Goal: Task Accomplishment & Management: Complete application form

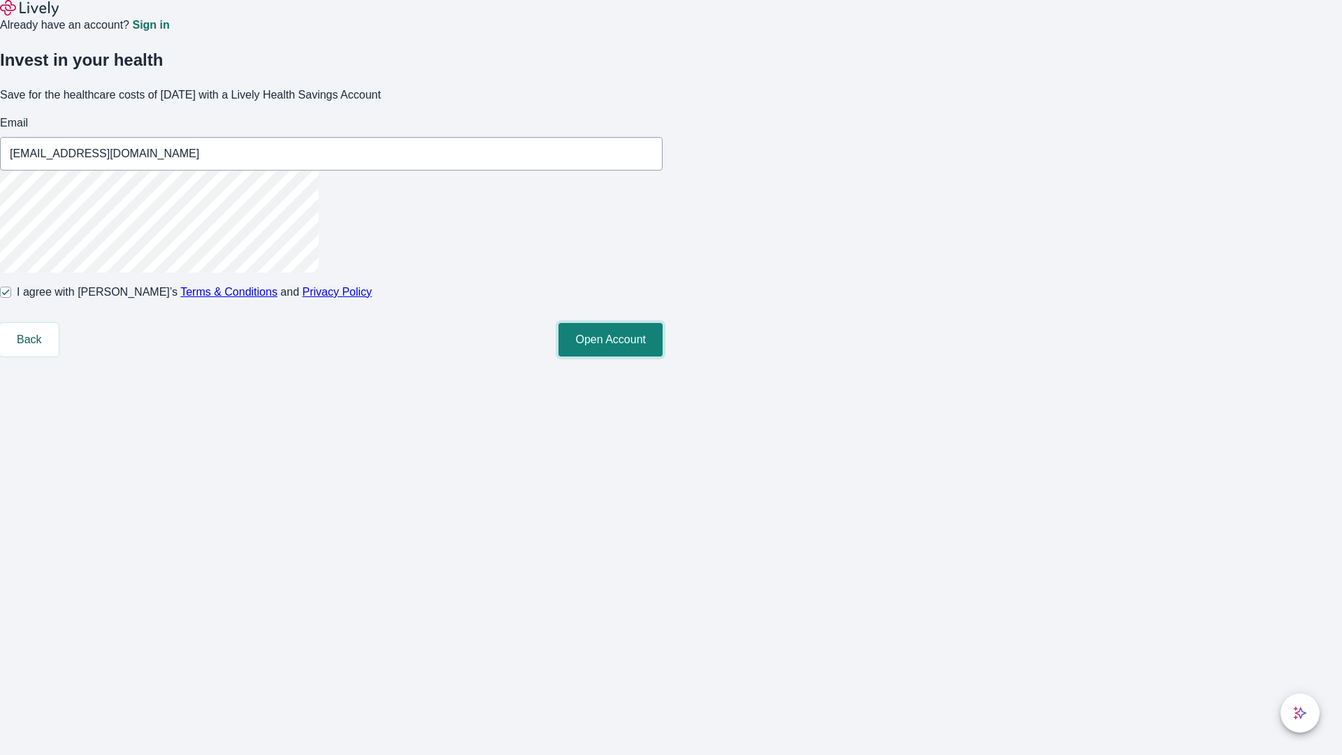
click at [663, 357] on button "Open Account" at bounding box center [611, 340] width 104 height 34
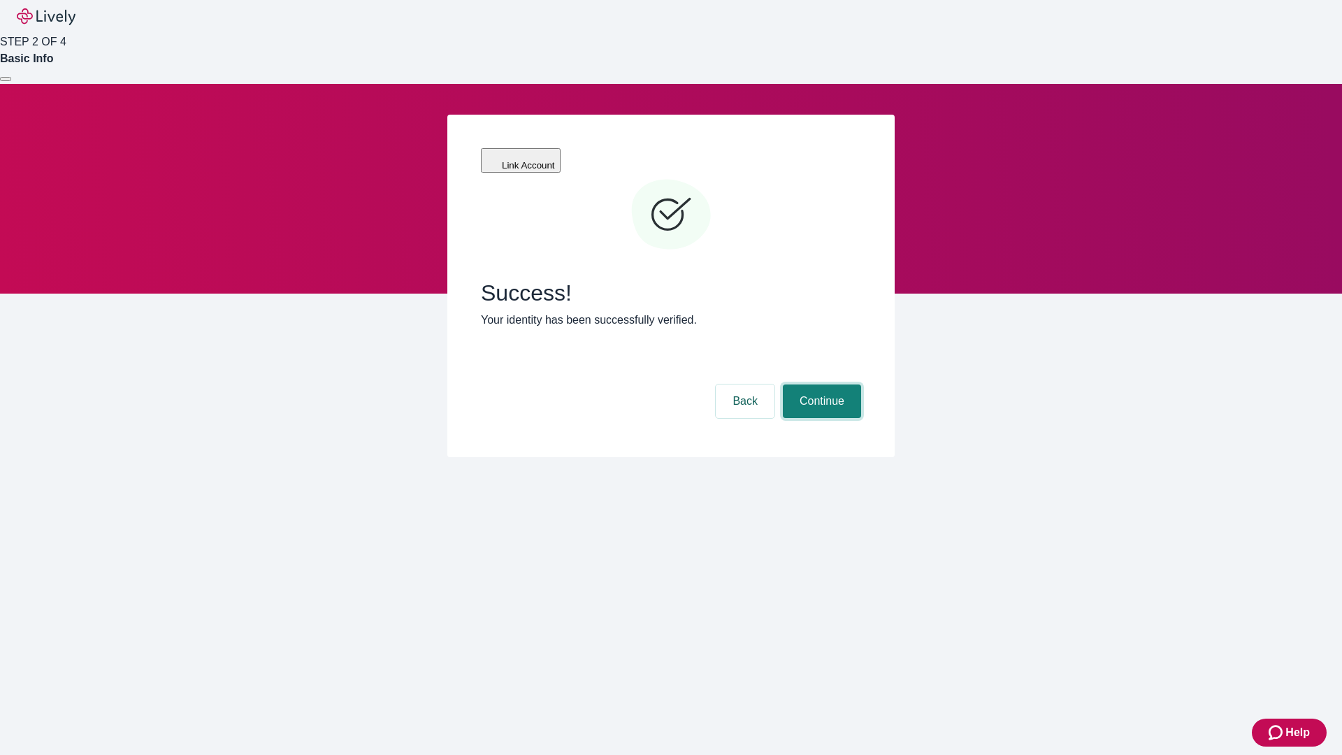
click at [820, 385] on button "Continue" at bounding box center [822, 402] width 78 height 34
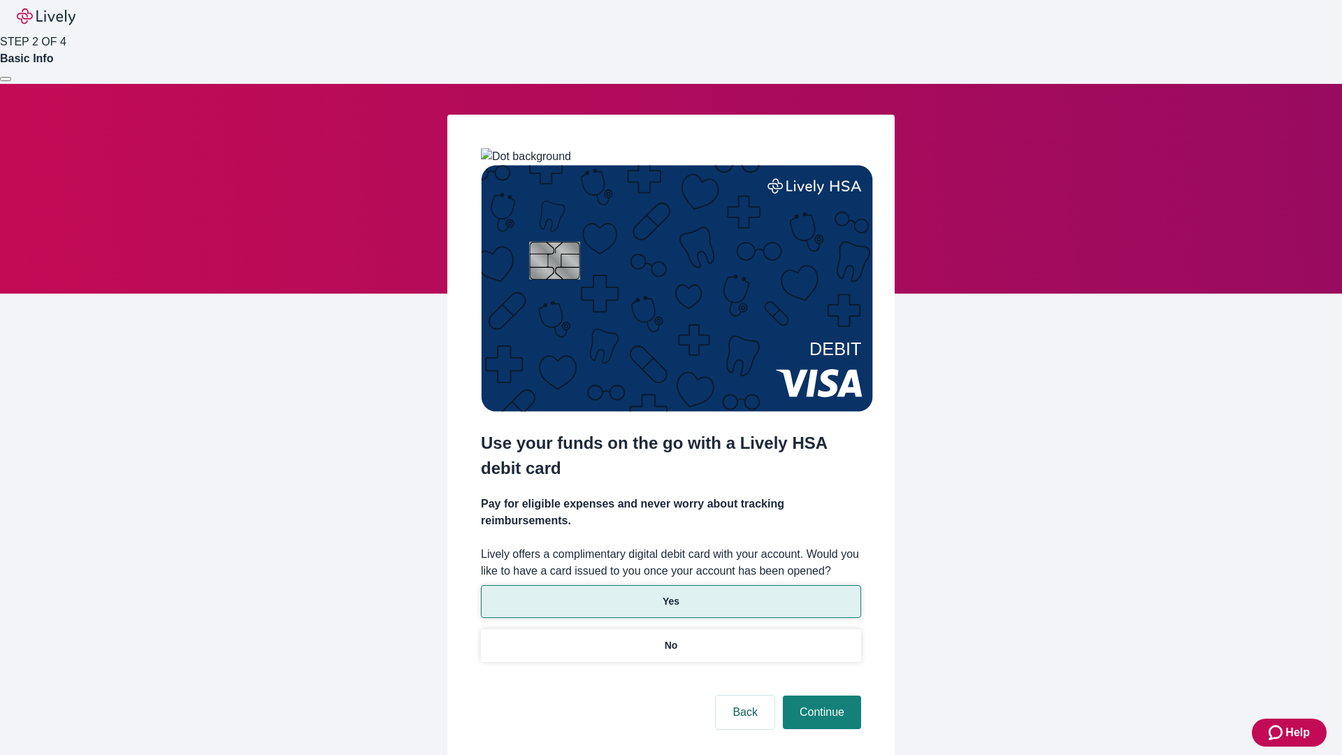
click at [670, 594] on p "Yes" at bounding box center [671, 601] width 17 height 15
click at [820, 696] on button "Continue" at bounding box center [822, 713] width 78 height 34
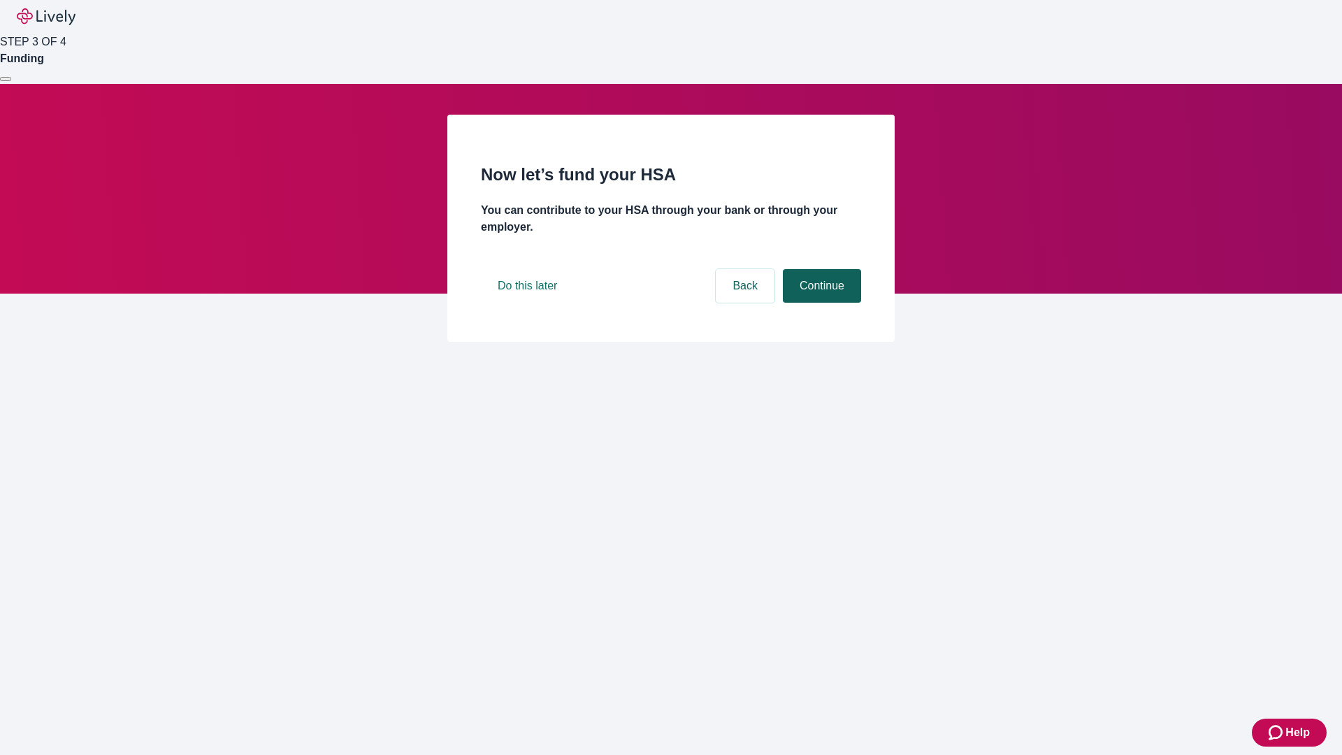
click at [820, 303] on button "Continue" at bounding box center [822, 286] width 78 height 34
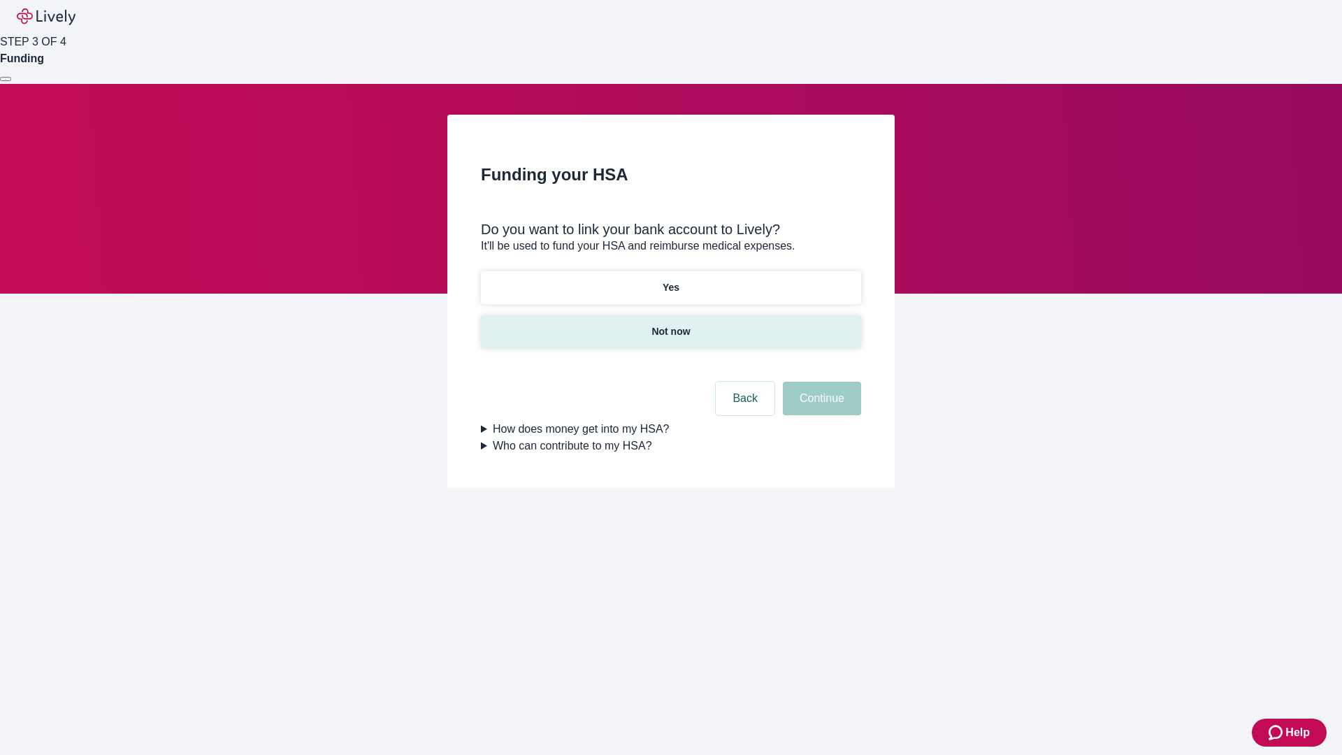
click at [670, 324] on p "Not now" at bounding box center [671, 331] width 38 height 15
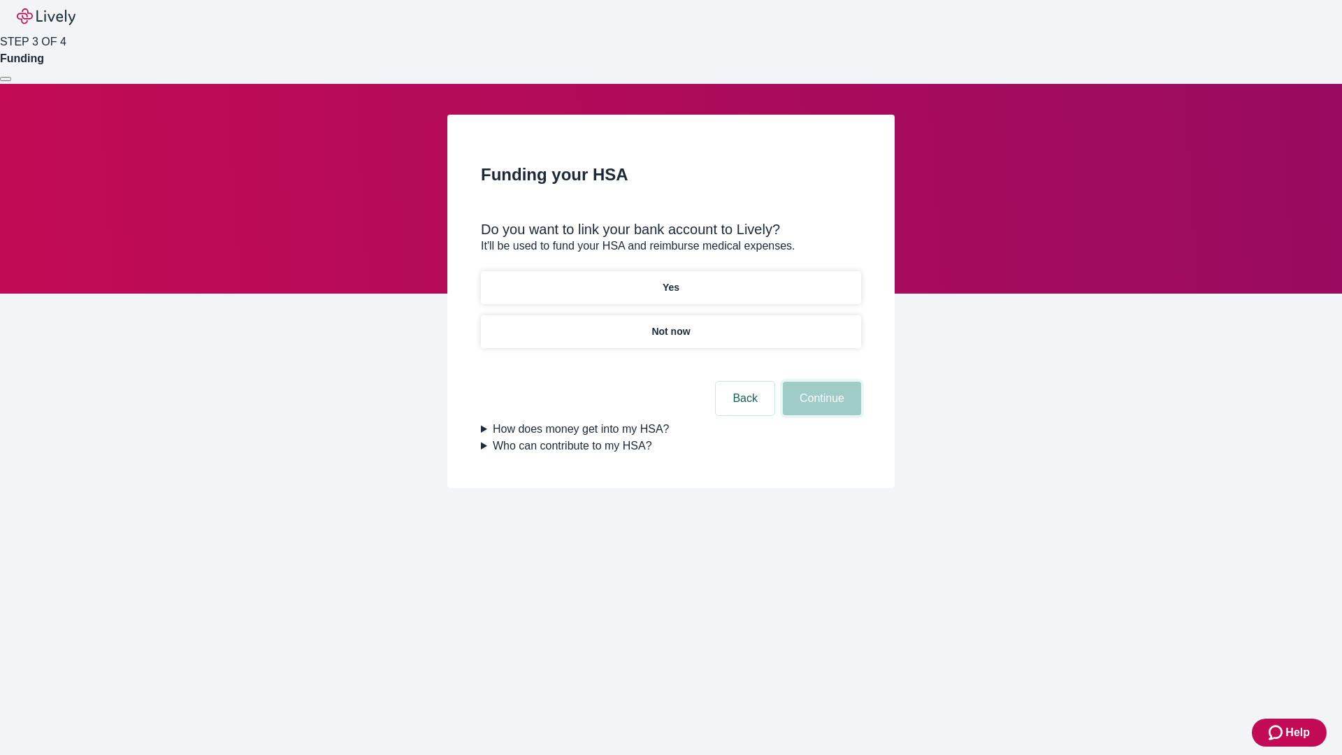
click at [820, 407] on button "Continue" at bounding box center [822, 399] width 78 height 34
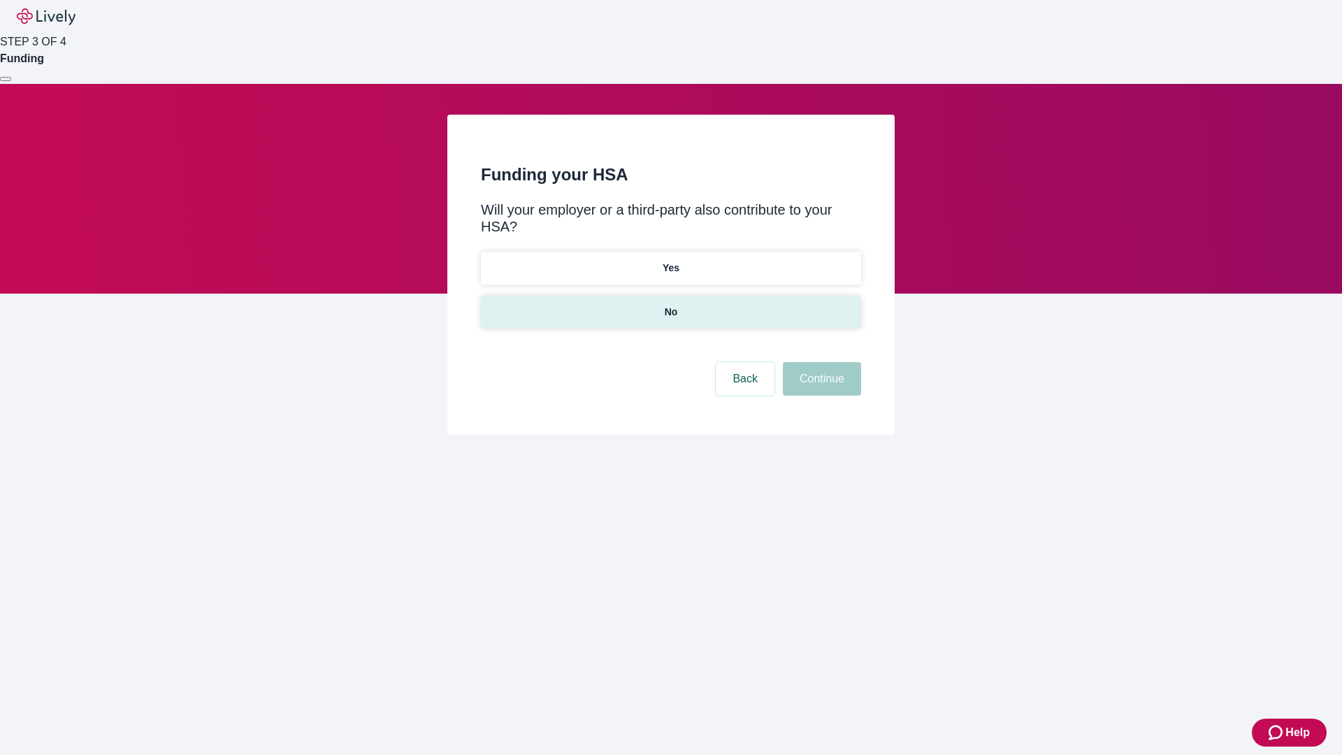
click at [670, 305] on p "No" at bounding box center [671, 312] width 13 height 15
click at [820, 362] on button "Continue" at bounding box center [822, 379] width 78 height 34
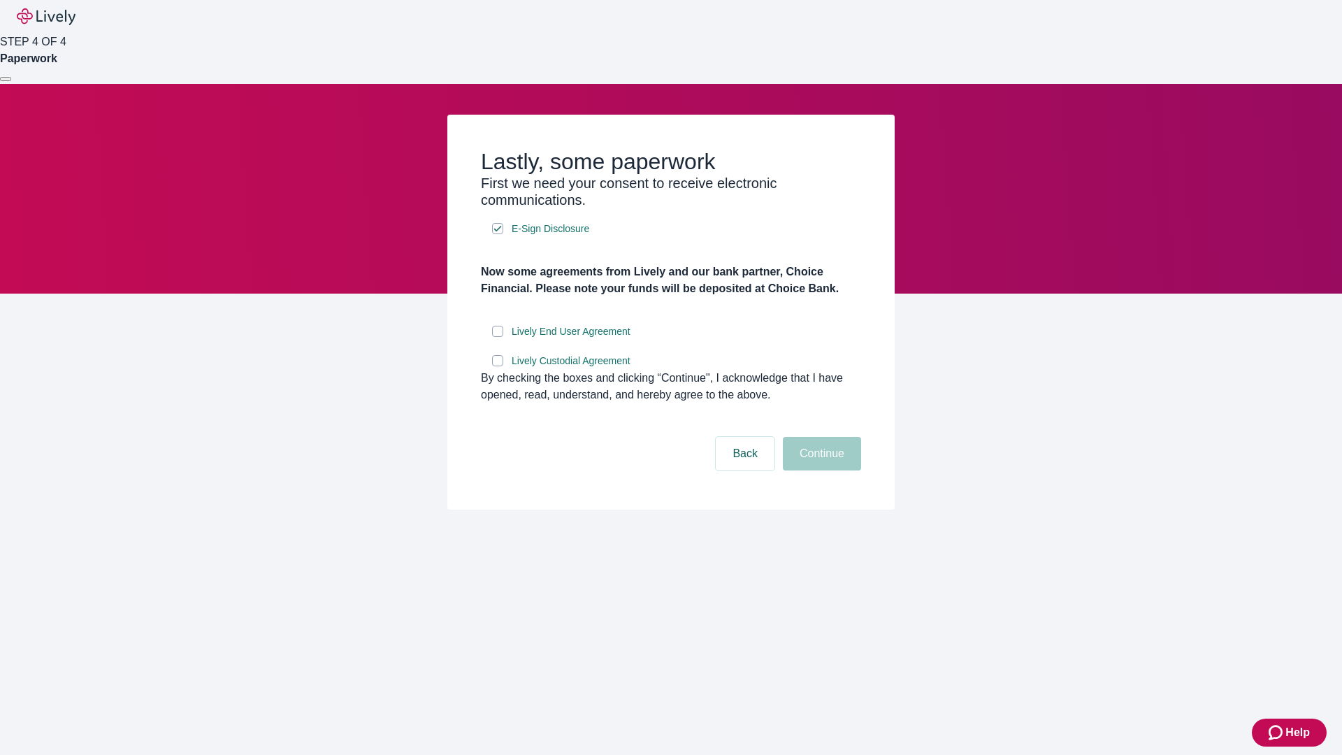
click at [498, 337] on input "Lively End User Agreement" at bounding box center [497, 331] width 11 height 11
checkbox input "true"
click at [498, 366] on input "Lively Custodial Agreement" at bounding box center [497, 360] width 11 height 11
checkbox input "true"
click at [820, 470] on button "Continue" at bounding box center [822, 454] width 78 height 34
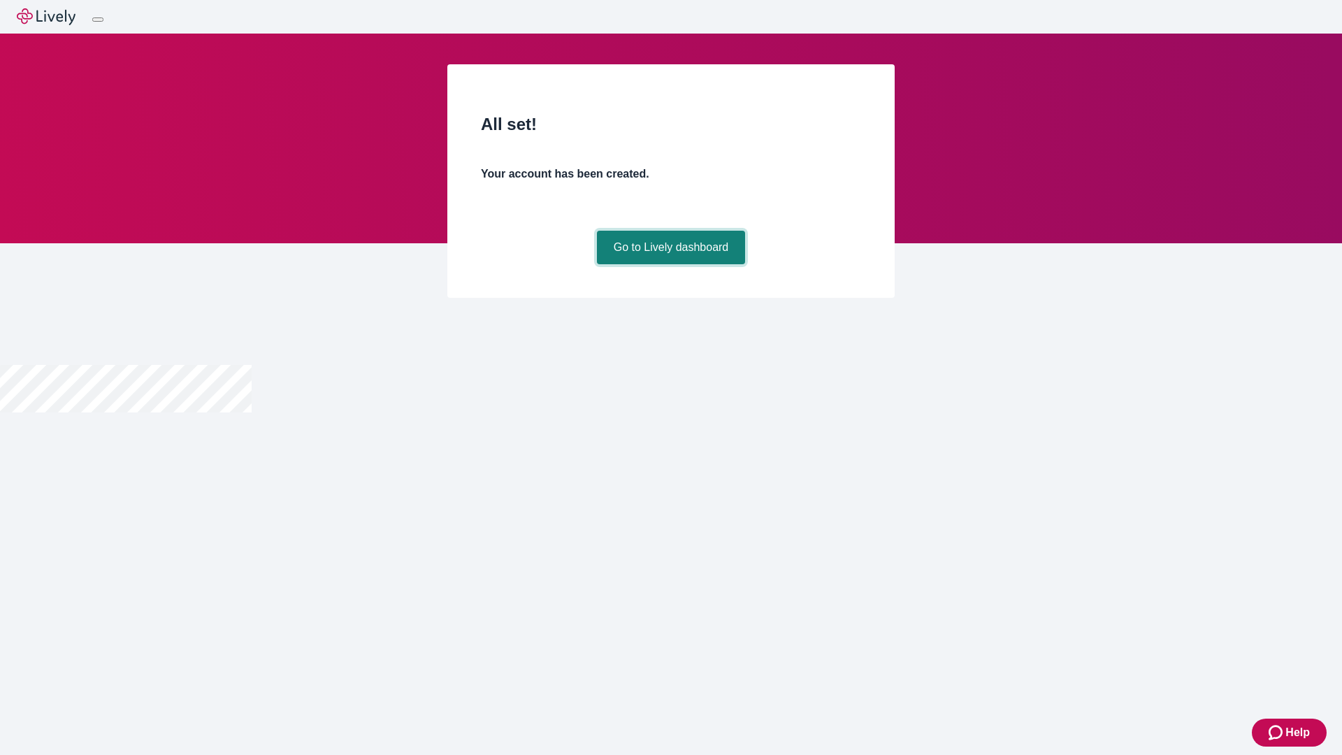
click at [670, 264] on link "Go to Lively dashboard" at bounding box center [671, 248] width 149 height 34
